Goal: Communication & Community: Answer question/provide support

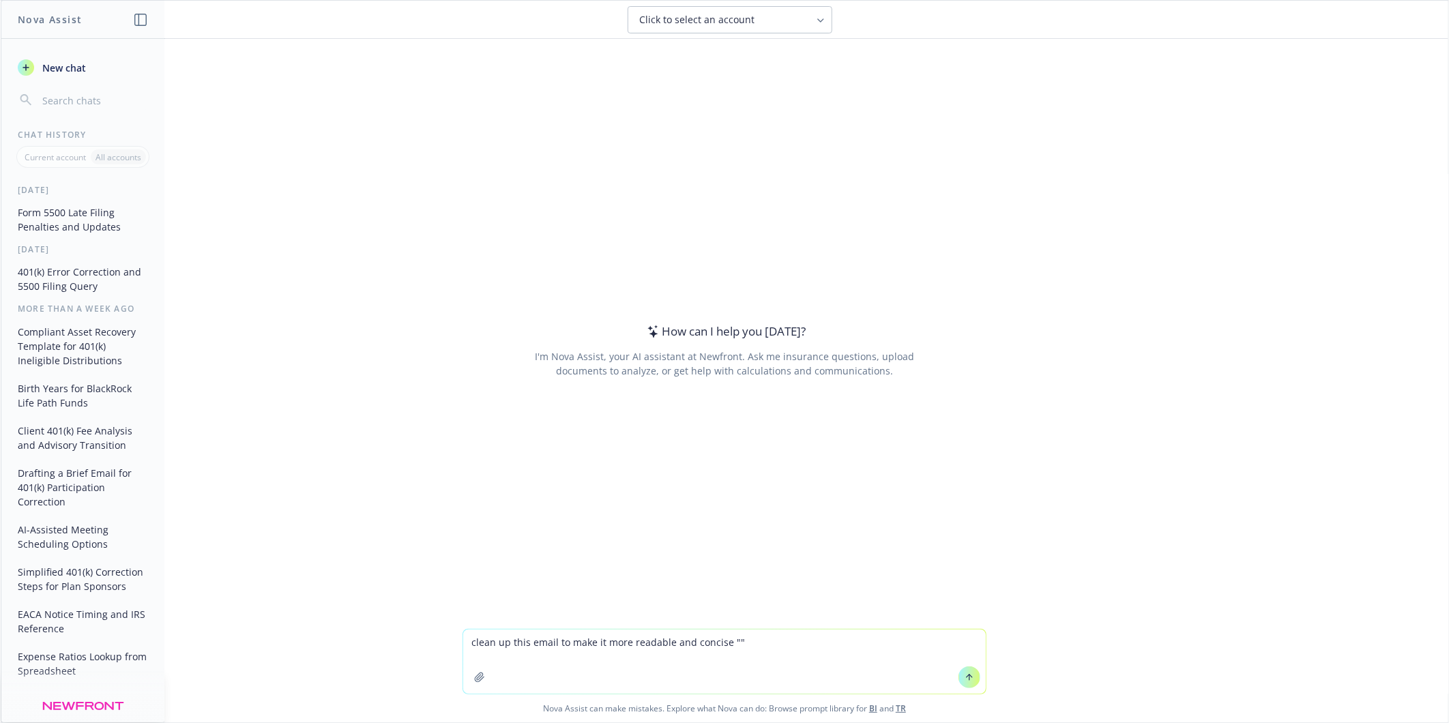
type textarea "lorem ip dolo sitam co adip el sedd eiusmodt inc utlabor "Et Dolorem, A enimad …"
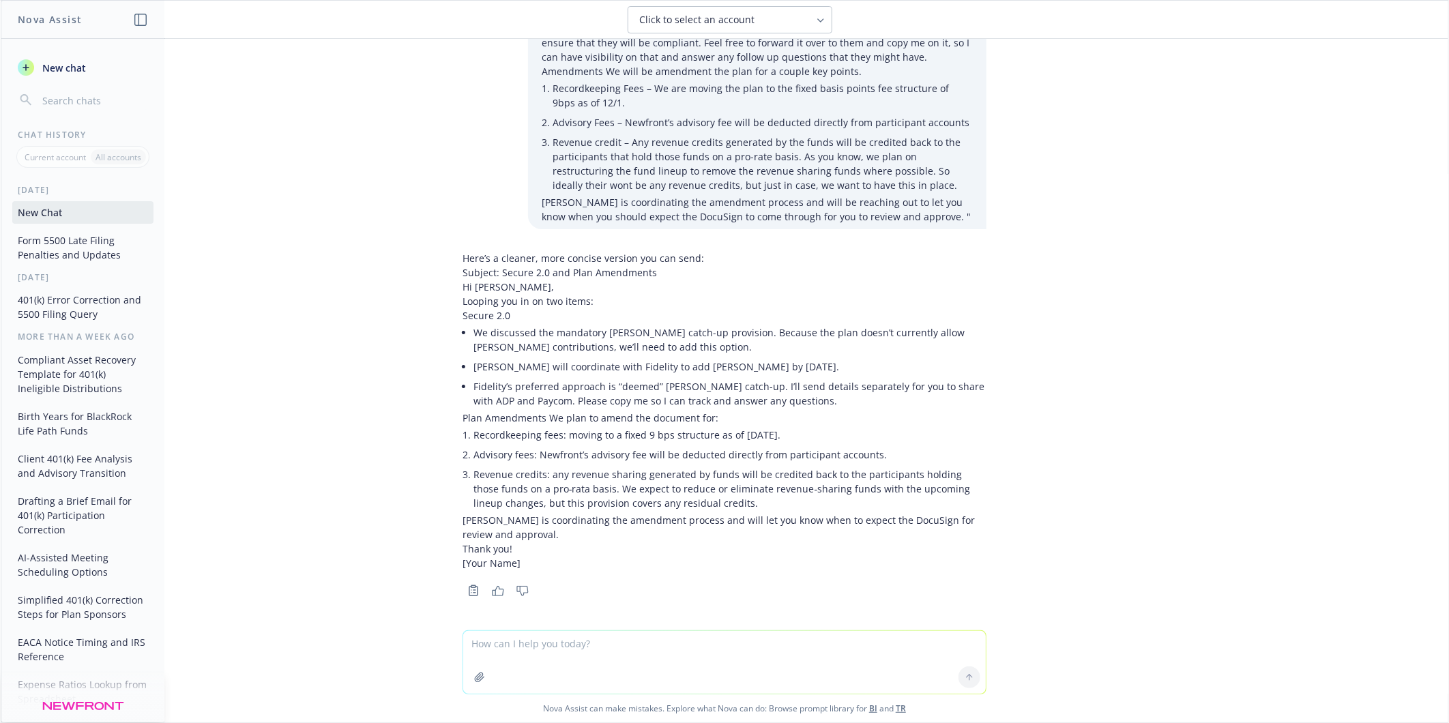
scroll to position [137, 0]
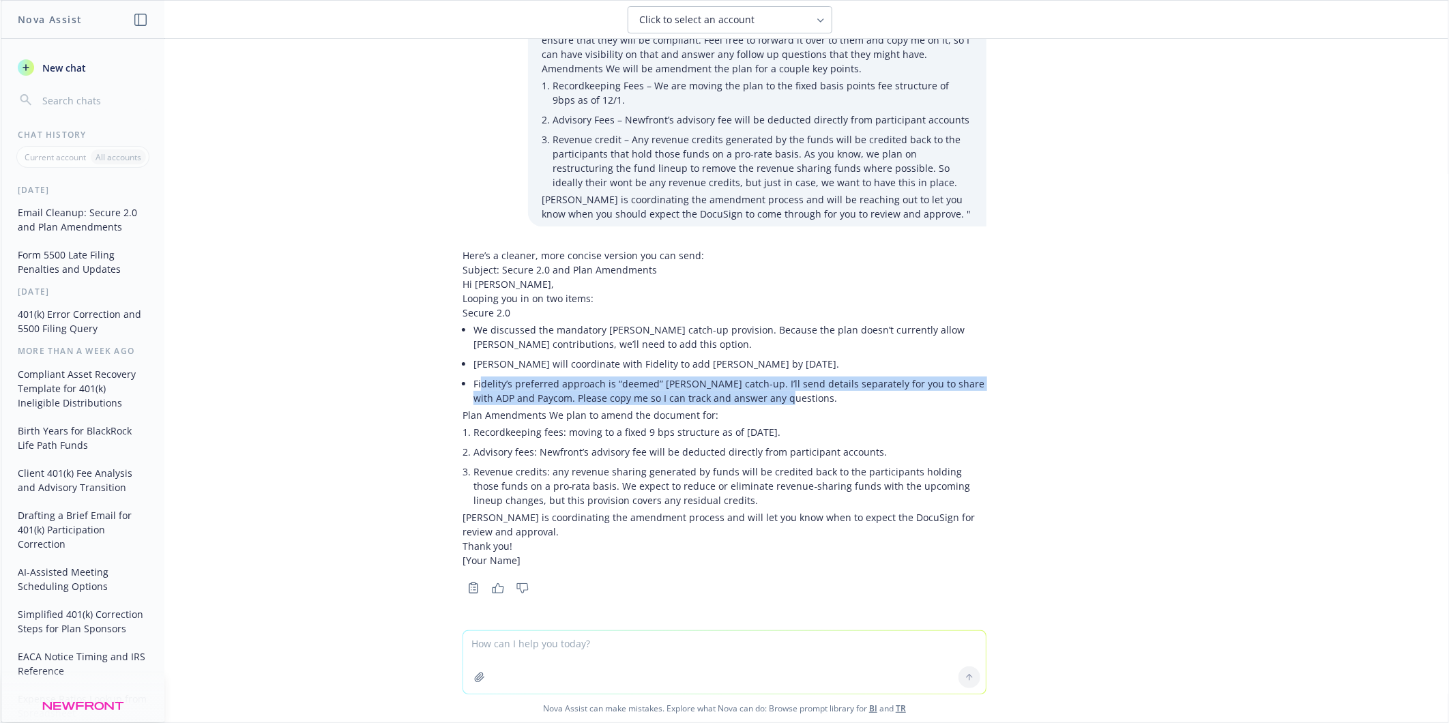
drag, startPoint x: 468, startPoint y: 384, endPoint x: 801, endPoint y: 399, distance: 333.2
click at [801, 399] on li "Fidelity’s preferred approach is “deemed” [PERSON_NAME] catch-up. I’ll send det…" at bounding box center [729, 391] width 513 height 34
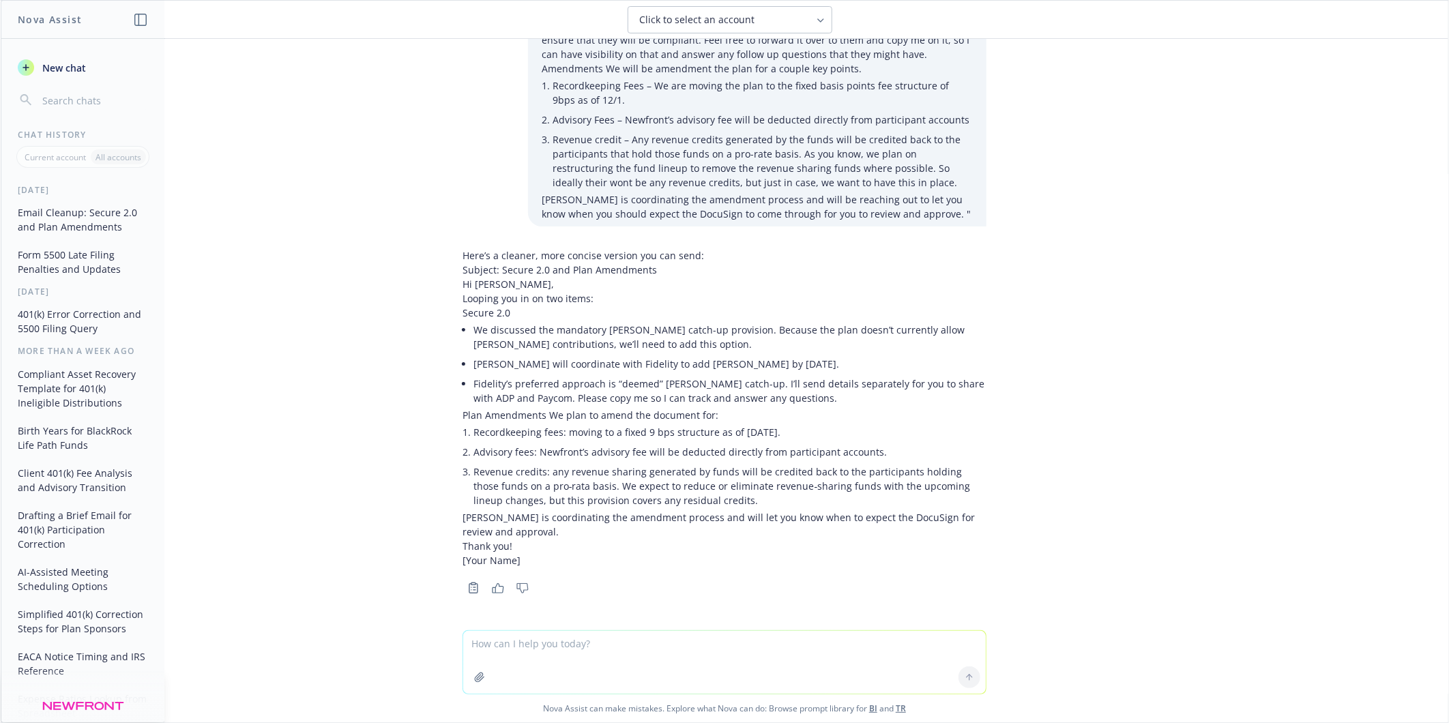
click at [591, 490] on li "Revenue credits: any revenue sharing generated by funds will be credited back t…" at bounding box center [729, 486] width 513 height 48
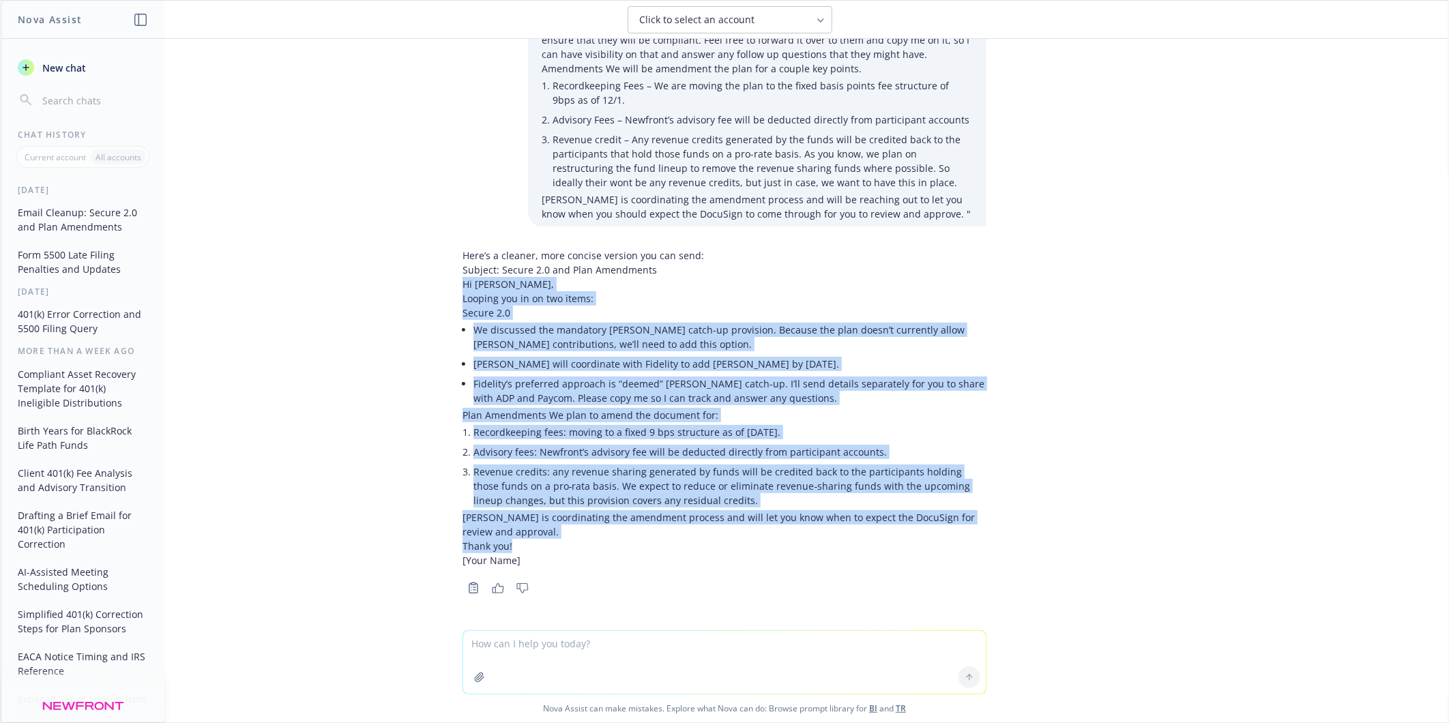
drag, startPoint x: 505, startPoint y: 541, endPoint x: 416, endPoint y: 285, distance: 270.9
click at [416, 285] on div "clean up this email to make it more readable and concise "Hi [PERSON_NAME], I w…" at bounding box center [724, 334] width 1447 height 591
copy div "Lo Ipsumdo, Sitamet con ad el sed doeiu: Tempor 3.6 In utlaboree dol magnaaliq …"
